Goal: Transaction & Acquisition: Purchase product/service

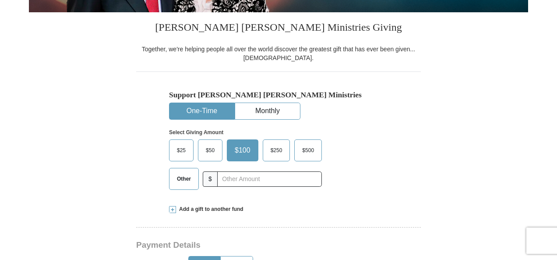
scroll to position [263, 0]
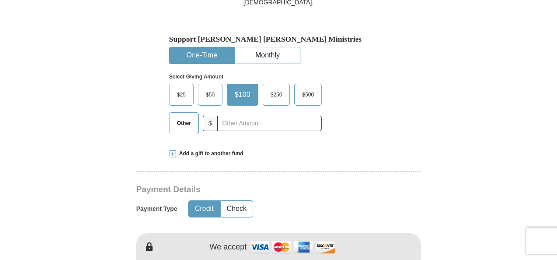
click at [191, 125] on span "Other" at bounding box center [184, 123] width 23 height 13
click at [0, 0] on input "Other" at bounding box center [0, 0] width 0 height 0
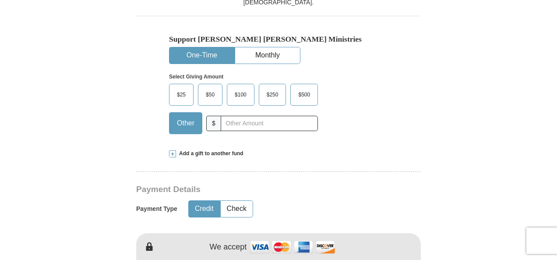
click at [175, 153] on span at bounding box center [172, 153] width 7 height 7
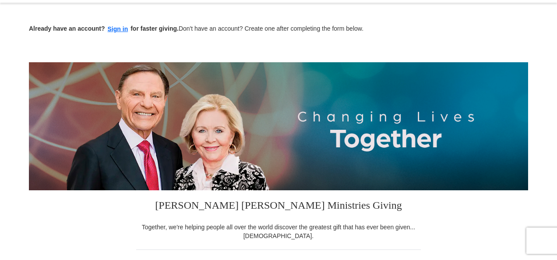
scroll to position [0, 0]
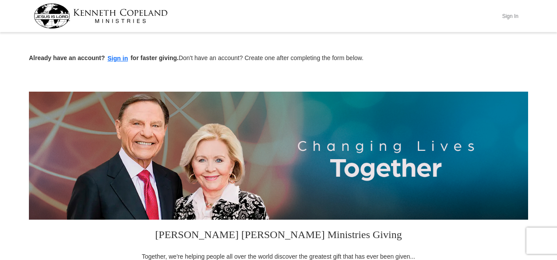
click at [508, 17] on button "Sign In" at bounding box center [510, 16] width 26 height 14
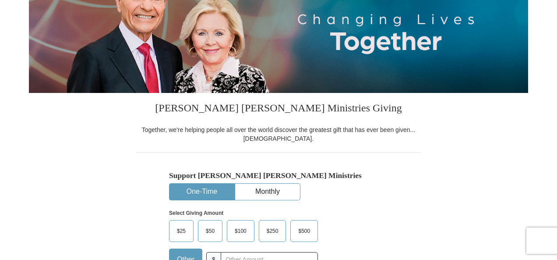
scroll to position [175, 0]
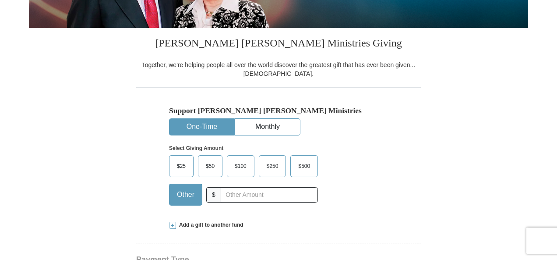
select select "TX"
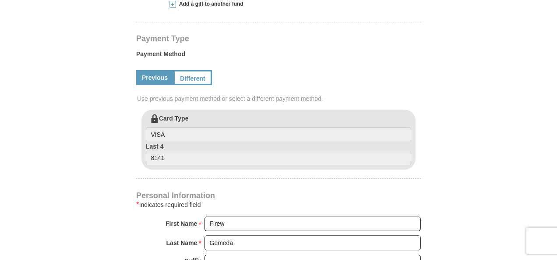
scroll to position [263, 0]
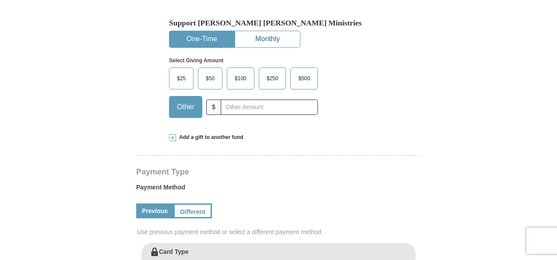
click at [263, 44] on button "Monthly" at bounding box center [267, 39] width 65 height 16
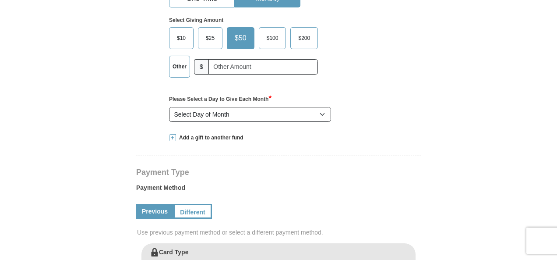
scroll to position [351, 0]
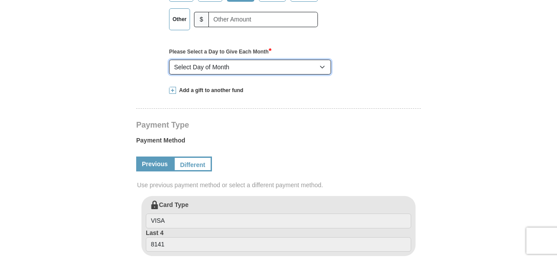
click at [319, 67] on select "Select Day of Month 1 2 3 4 5 6 7 8 9 10 11 12 13 14 15 16 17 18 19 20 21 22 23…" at bounding box center [250, 67] width 162 height 15
select select "15"
click at [169, 60] on select "Select Day of Month 1 2 3 4 5 6 7 8 9 10 11 12 13 14 15 16 17 18 19 20 21 22 23…" at bounding box center [250, 67] width 162 height 15
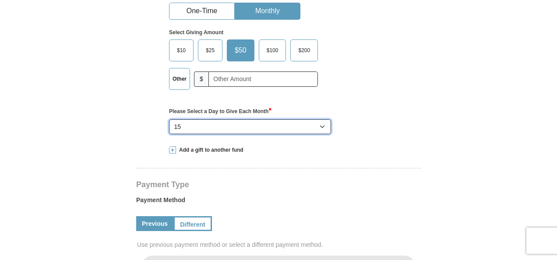
scroll to position [175, 0]
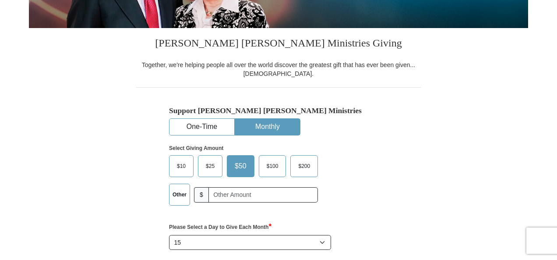
click at [181, 199] on label "Other" at bounding box center [180, 194] width 20 height 21
click at [0, 0] on input "Other" at bounding box center [0, 0] width 0 height 0
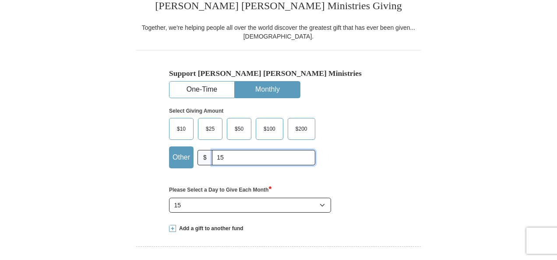
scroll to position [263, 0]
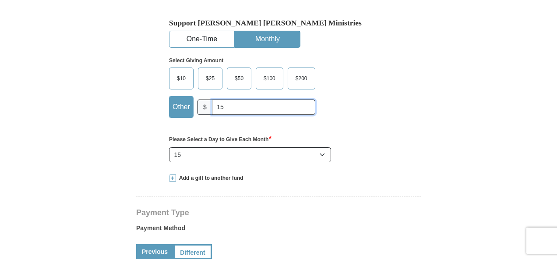
type input "15"
click at [174, 179] on span at bounding box center [172, 177] width 7 height 7
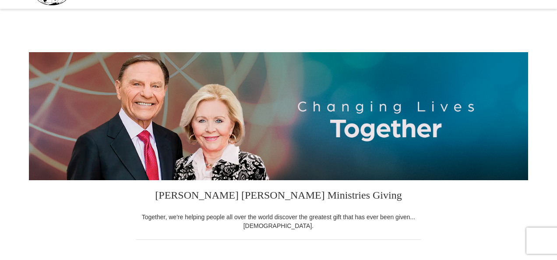
scroll to position [0, 0]
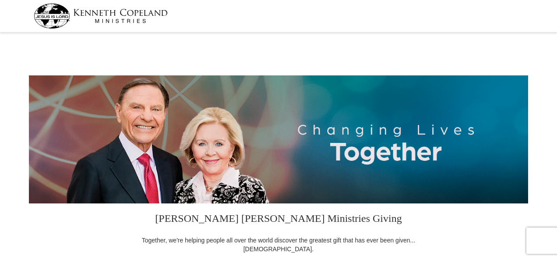
click at [103, 12] on img at bounding box center [101, 16] width 134 height 25
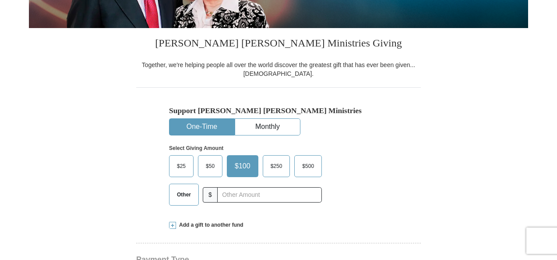
select select "[GEOGRAPHIC_DATA]"
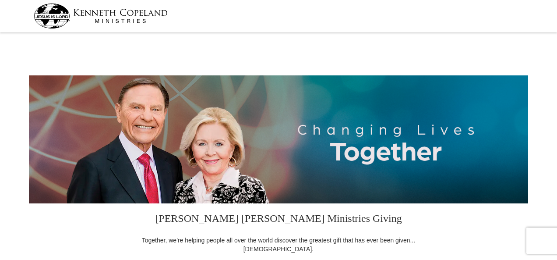
click at [56, 16] on img at bounding box center [101, 16] width 134 height 25
